Goal: Check status: Check status

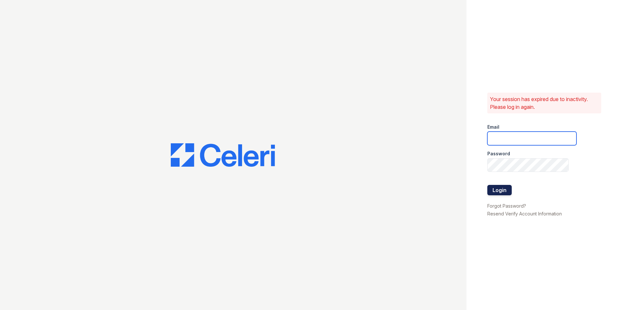
type input "[EMAIL_ADDRESS][DOMAIN_NAME]"
click at [503, 186] on button "Login" at bounding box center [499, 190] width 24 height 10
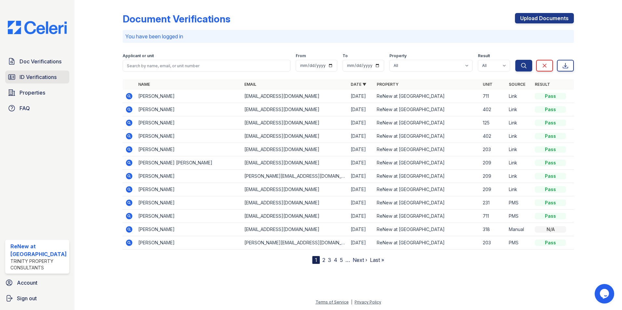
click at [34, 79] on span "ID Verifications" at bounding box center [38, 77] width 37 height 8
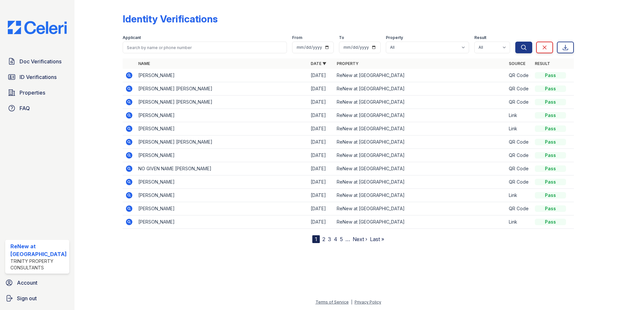
click at [127, 77] on icon at bounding box center [129, 75] width 7 height 7
